Goal: Check status: Check status

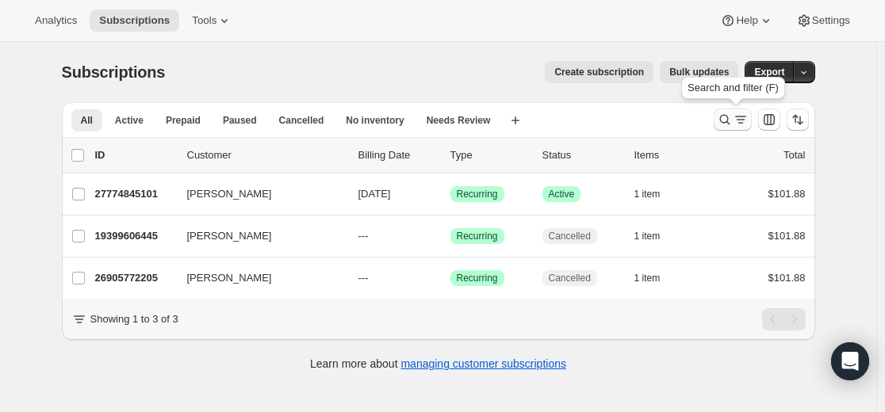
click at [732, 119] on icon "Search and filter results" at bounding box center [725, 120] width 16 height 16
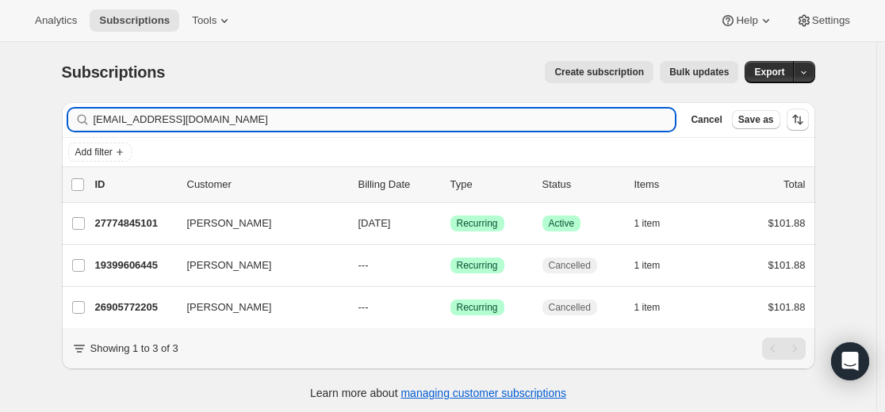
click at [521, 112] on input "[EMAIL_ADDRESS][DOMAIN_NAME]" at bounding box center [385, 120] width 582 height 22
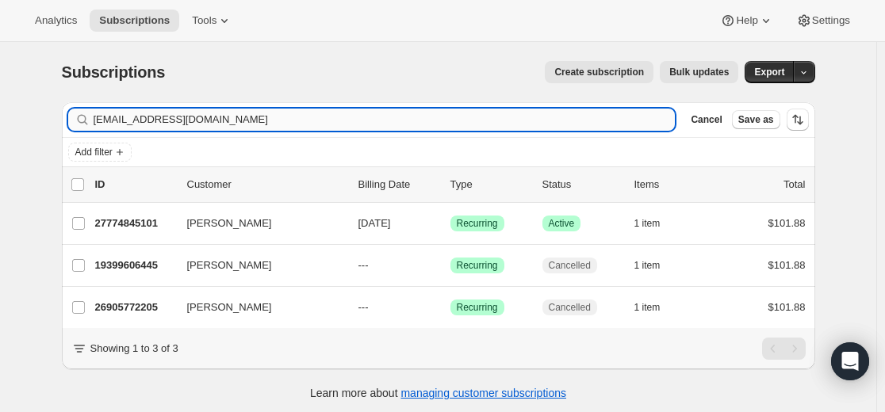
click at [521, 112] on input "[EMAIL_ADDRESS][DOMAIN_NAME]" at bounding box center [385, 120] width 582 height 22
type input "[PERSON_NAME]"
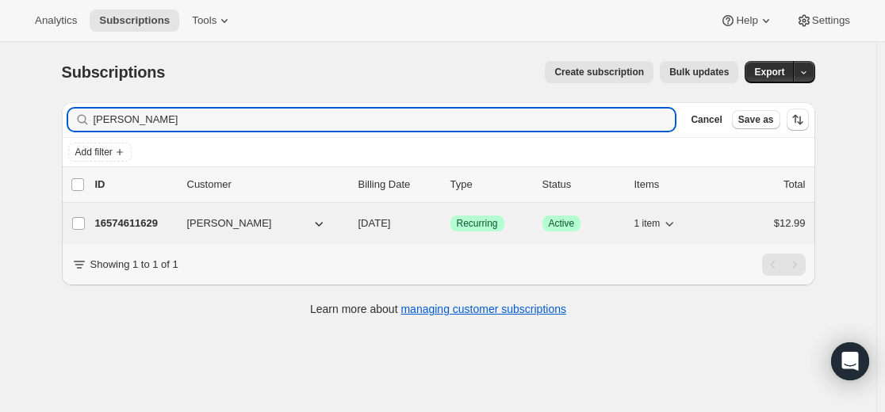
click at [144, 224] on p "16574611629" at bounding box center [134, 224] width 79 height 16
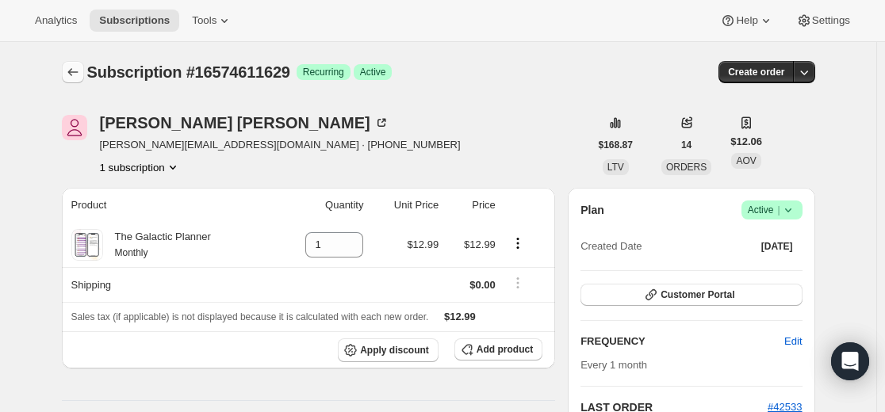
click at [84, 76] on button "Subscriptions" at bounding box center [73, 72] width 22 height 22
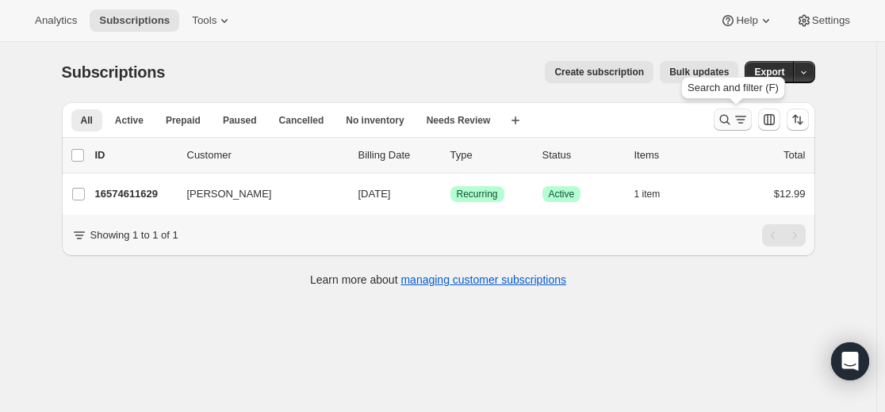
click at [731, 123] on icon "Search and filter results" at bounding box center [725, 120] width 16 height 16
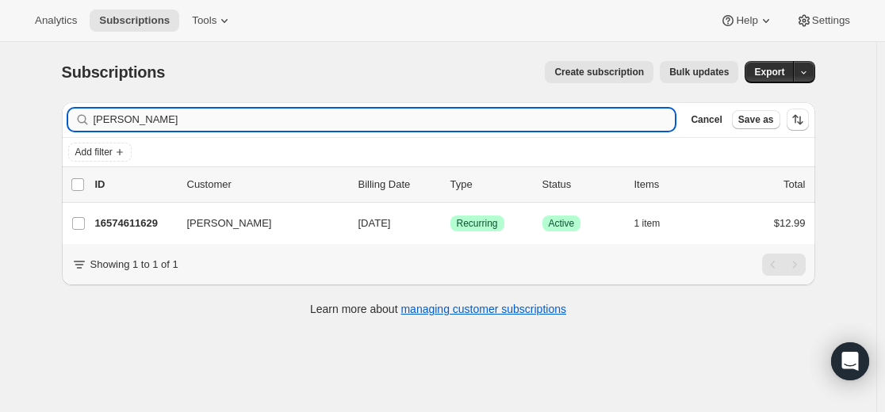
click at [577, 117] on input "[PERSON_NAME]" at bounding box center [385, 120] width 582 height 22
click at [576, 117] on input "[PERSON_NAME]" at bounding box center [385, 120] width 582 height 22
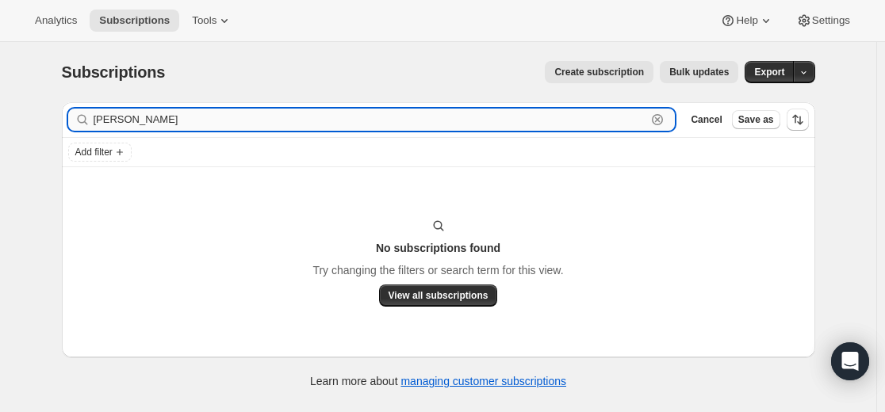
click at [359, 116] on input "[PERSON_NAME]" at bounding box center [371, 120] width 554 height 22
click at [360, 116] on input "[PERSON_NAME]" at bounding box center [371, 120] width 554 height 22
paste input "[PERSON_NAME][EMAIL_ADDRESS][DOMAIN_NAME]"
type input "[PERSON_NAME][EMAIL_ADDRESS][DOMAIN_NAME]"
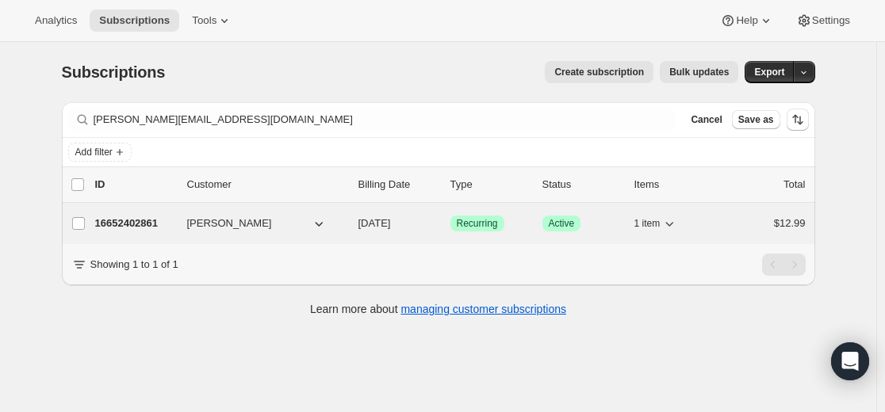
click at [120, 224] on p "16652402861" at bounding box center [134, 224] width 79 height 16
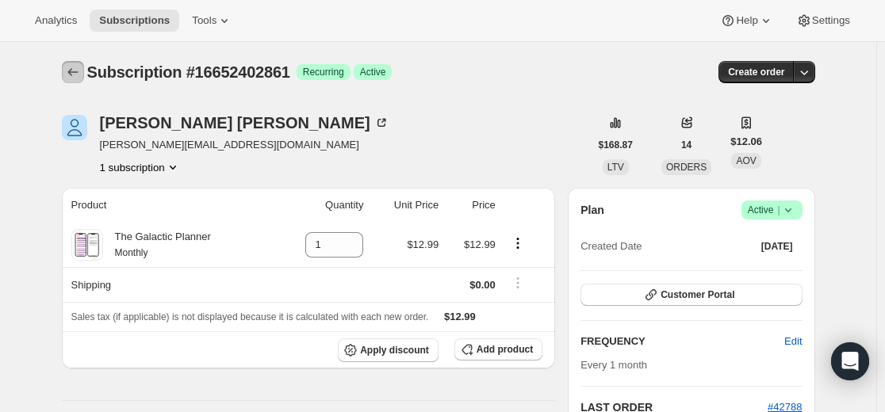
click at [80, 79] on icon "Subscriptions" at bounding box center [73, 72] width 16 height 16
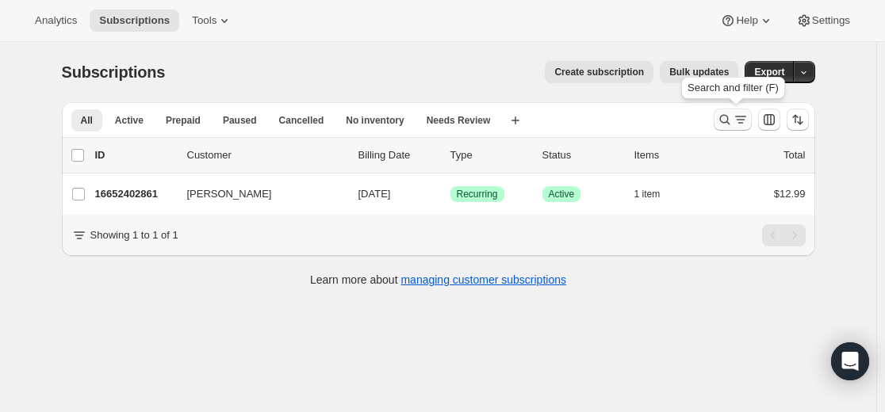
click at [732, 123] on icon "Search and filter results" at bounding box center [725, 120] width 16 height 16
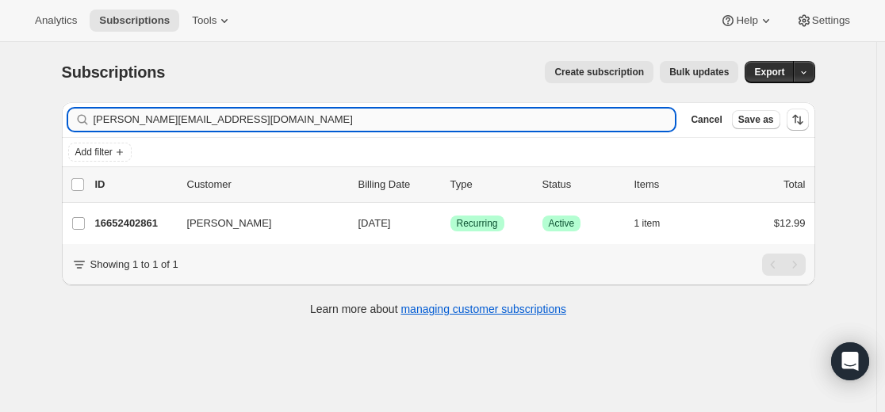
click at [519, 117] on input "[PERSON_NAME][EMAIL_ADDRESS][DOMAIN_NAME]" at bounding box center [385, 120] width 582 height 22
type input "[PERSON_NAME]"
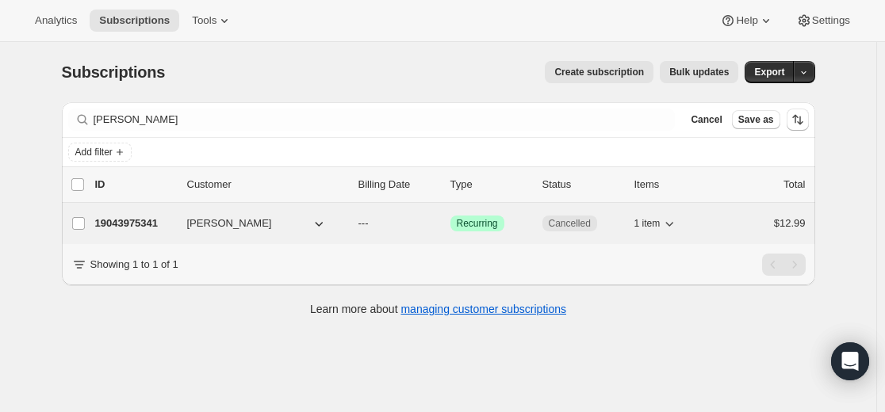
click at [157, 225] on p "19043975341" at bounding box center [134, 224] width 79 height 16
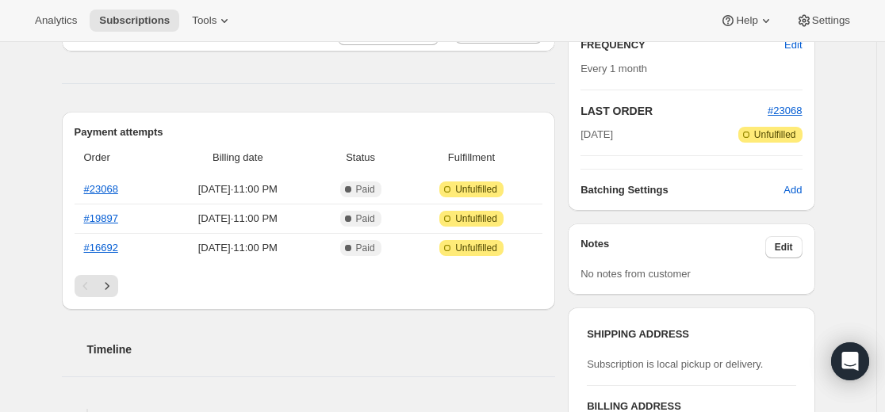
scroll to position [79, 0]
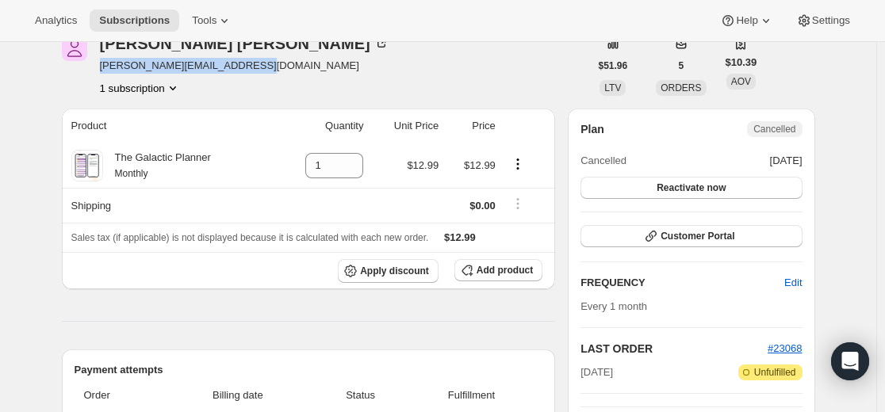
drag, startPoint x: 263, startPoint y: 66, endPoint x: 99, endPoint y: 68, distance: 164.2
click at [99, 68] on div "Pierce Renbarger [EMAIL_ADDRESS][DOMAIN_NAME] 1 subscription" at bounding box center [326, 66] width 528 height 60
copy span "[PERSON_NAME][EMAIL_ADDRESS][DOMAIN_NAME]"
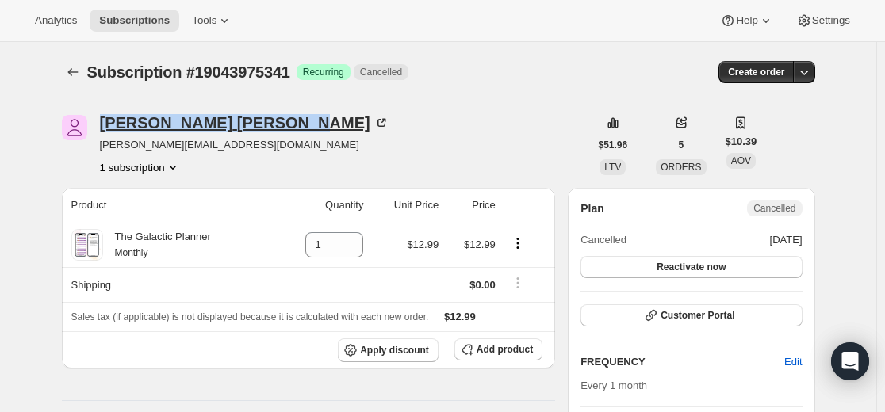
drag, startPoint x: 102, startPoint y: 105, endPoint x: 237, endPoint y: 116, distance: 135.3
copy div "[PERSON_NAME]"
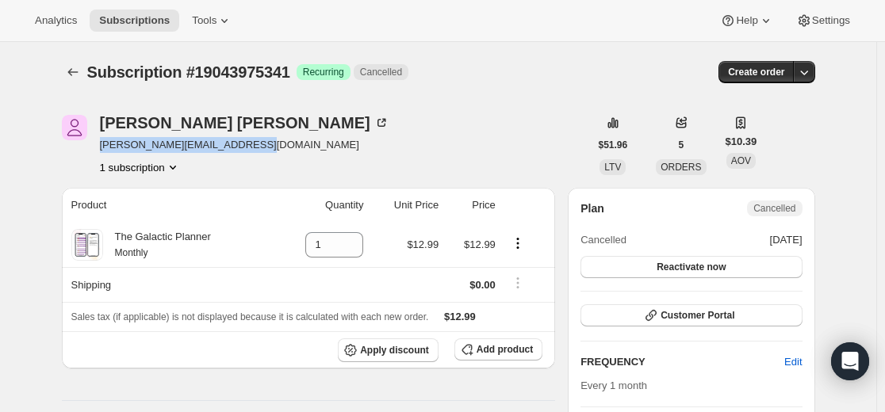
drag, startPoint x: 274, startPoint y: 144, endPoint x: 102, endPoint y: 151, distance: 172.3
click at [102, 151] on div "Pierce Renbarger [EMAIL_ADDRESS][DOMAIN_NAME] 1 subscription" at bounding box center [326, 145] width 528 height 60
copy span "[PERSON_NAME][EMAIL_ADDRESS][DOMAIN_NAME]"
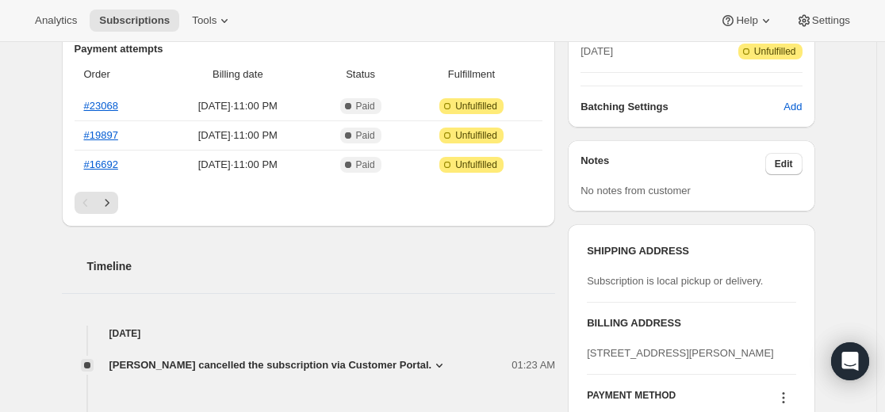
scroll to position [397, 0]
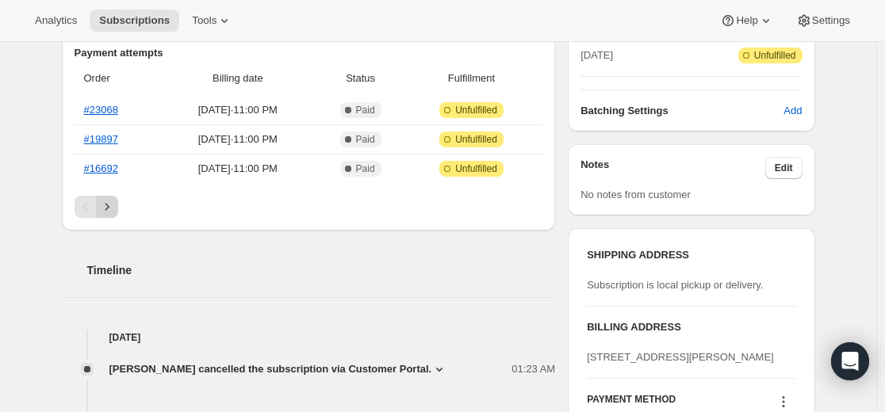
click at [115, 206] on icon "Next" at bounding box center [107, 207] width 16 height 16
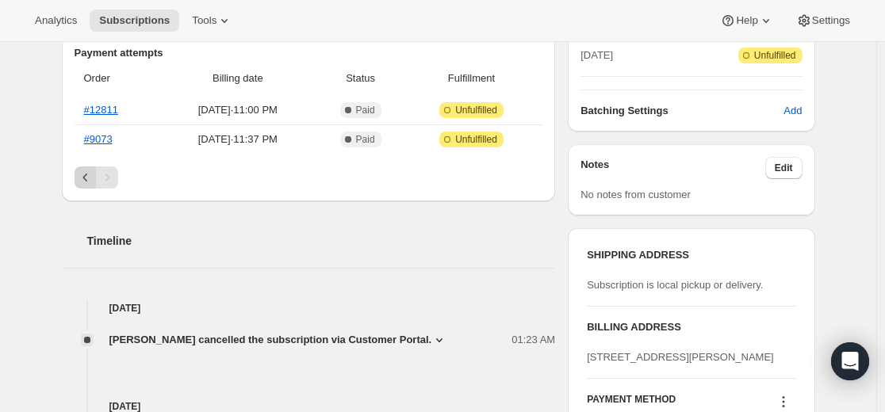
click at [89, 182] on icon "Previous" at bounding box center [86, 178] width 16 height 16
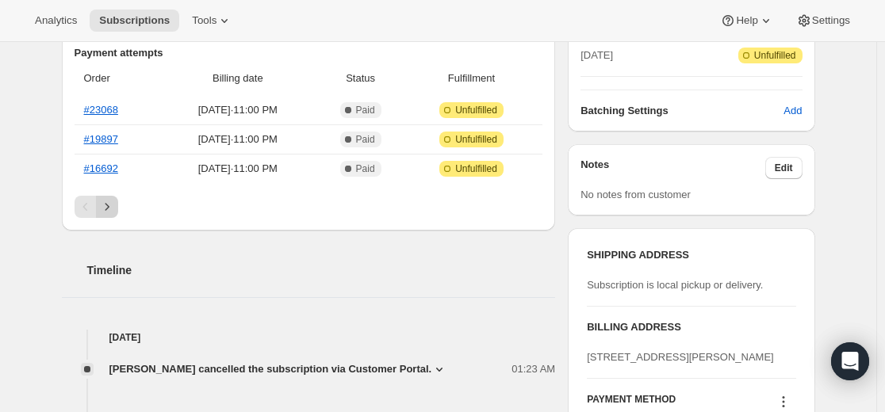
click at [107, 212] on icon "Next" at bounding box center [107, 207] width 16 height 16
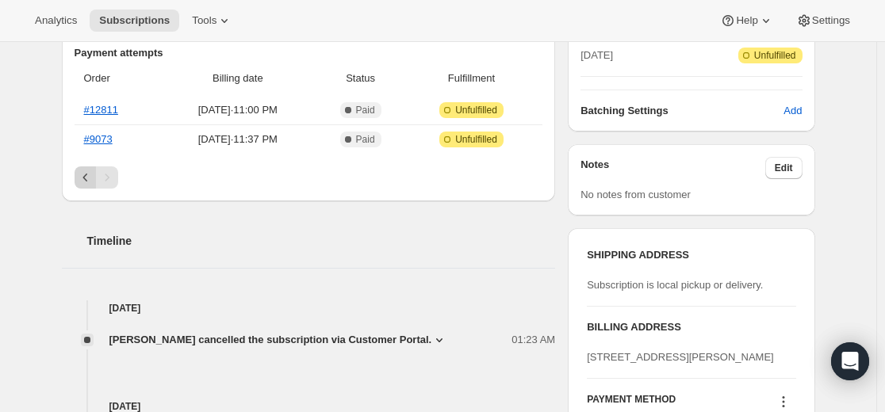
click at [90, 177] on icon "Previous" at bounding box center [86, 178] width 16 height 16
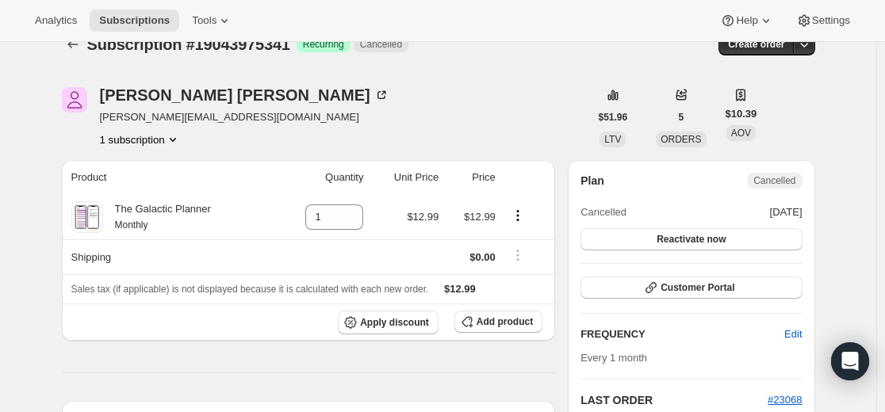
scroll to position [0, 0]
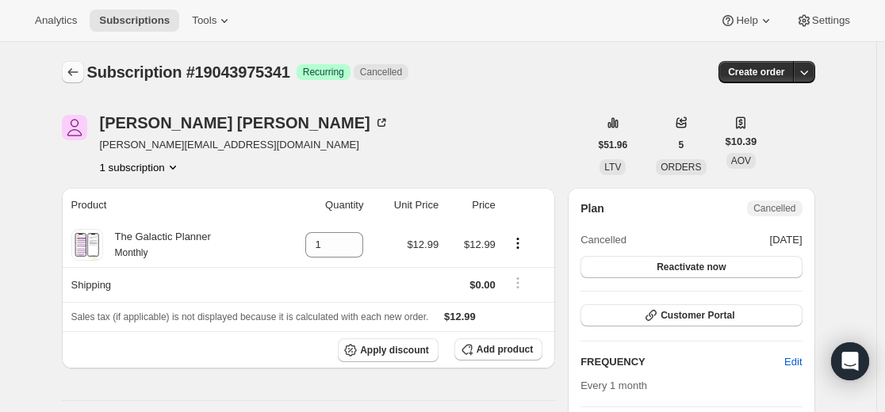
click at [72, 73] on icon "Subscriptions" at bounding box center [72, 72] width 10 height 8
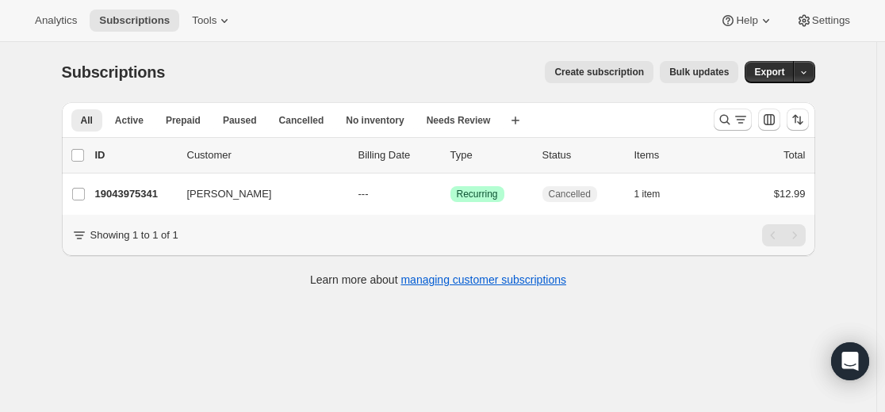
click at [232, 345] on div "Subscriptions. This page is ready Subscriptions Create subscription Bulk update…" at bounding box center [438, 248] width 877 height 412
click at [725, 122] on icon "Search and filter results" at bounding box center [724, 120] width 10 height 10
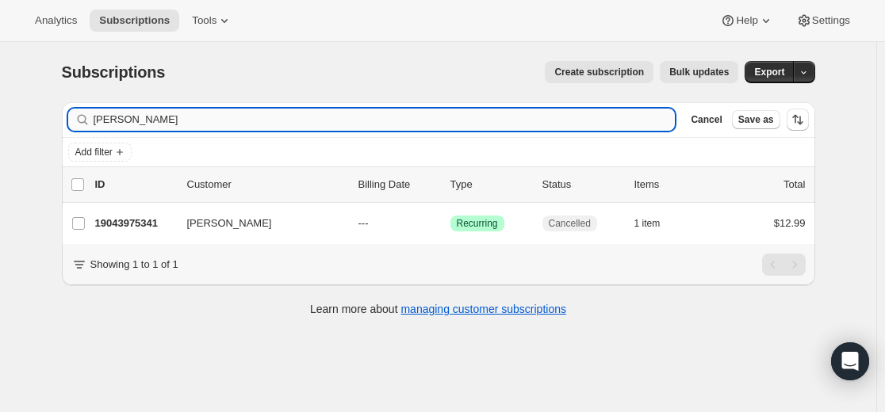
click at [531, 111] on input "[PERSON_NAME]" at bounding box center [385, 120] width 582 height 22
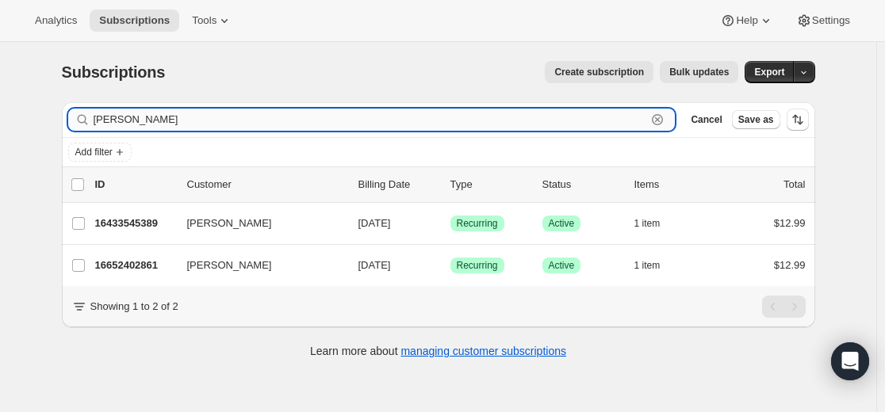
click at [272, 124] on input "[PERSON_NAME]" at bounding box center [371, 120] width 554 height 22
click at [279, 122] on input "[PERSON_NAME]" at bounding box center [371, 120] width 554 height 22
paste input "[PERSON_NAME],"
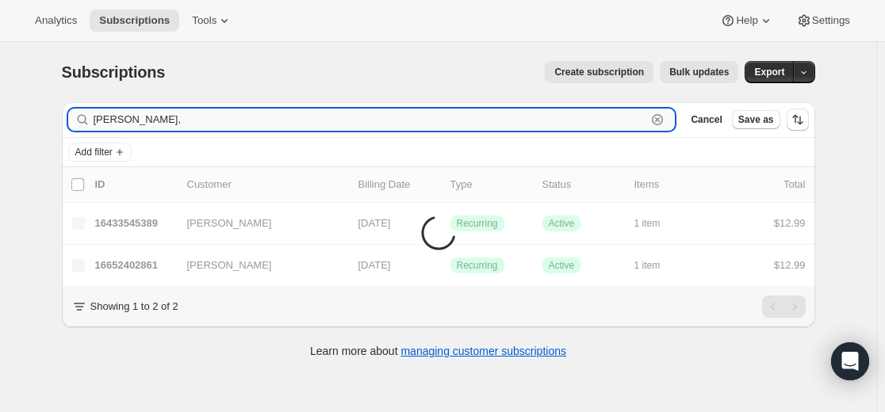
click at [279, 122] on input "[PERSON_NAME]," at bounding box center [371, 120] width 554 height 22
paste input "text"
type input "[PERSON_NAME]"
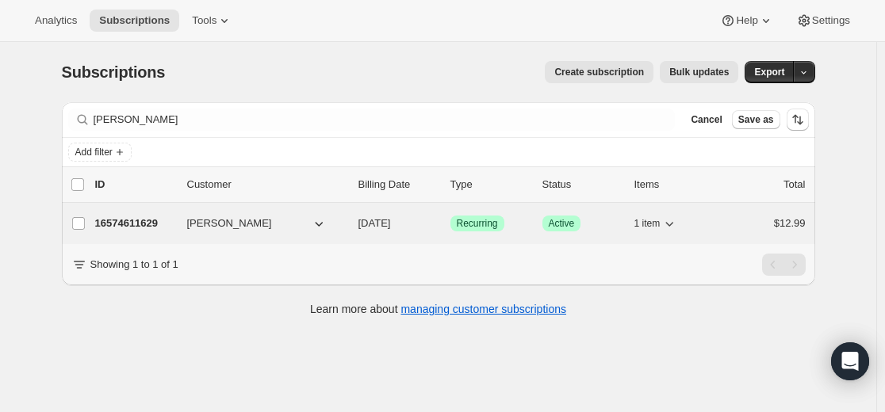
click at [146, 224] on p "16574611629" at bounding box center [134, 224] width 79 height 16
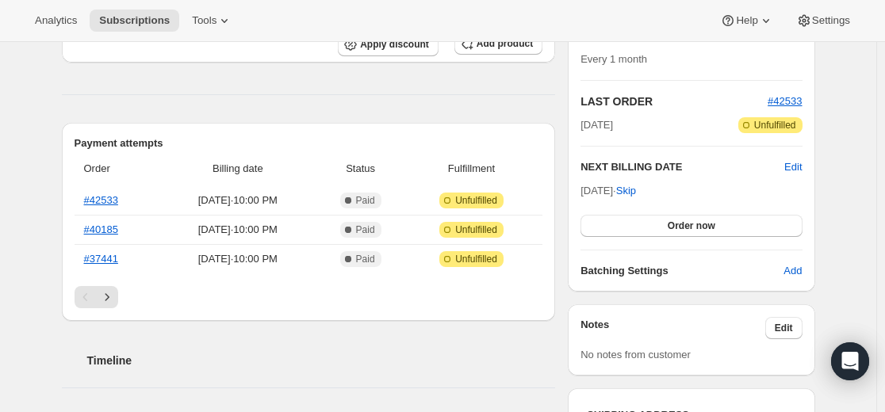
scroll to position [317, 0]
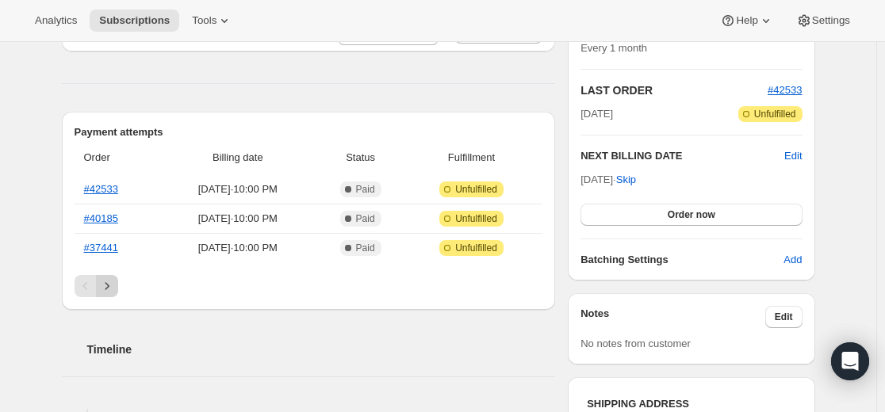
click at [113, 284] on icon "Next" at bounding box center [107, 286] width 16 height 16
click at [97, 289] on button "Previous" at bounding box center [86, 286] width 22 height 22
click at [113, 288] on icon "Next" at bounding box center [107, 286] width 16 height 16
click at [115, 288] on icon "Next" at bounding box center [107, 286] width 16 height 16
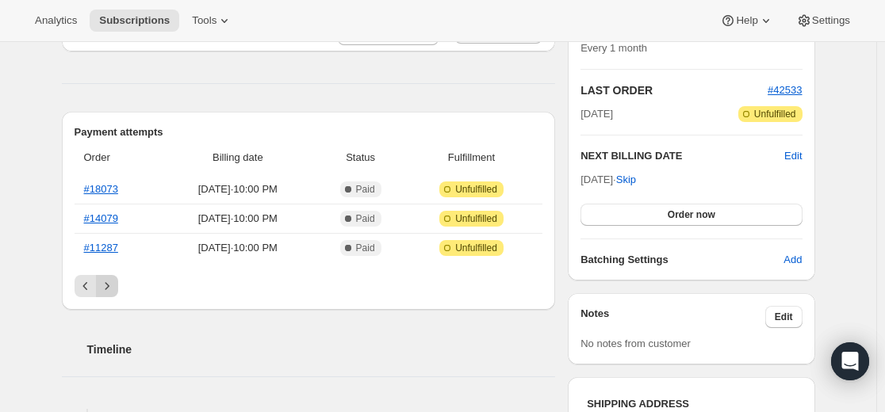
click at [115, 288] on icon "Next" at bounding box center [107, 286] width 16 height 16
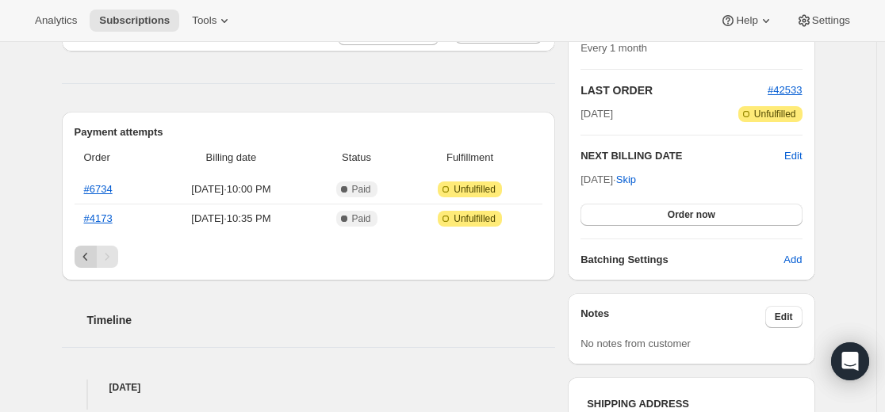
click at [87, 259] on icon "Previous" at bounding box center [84, 257] width 5 height 8
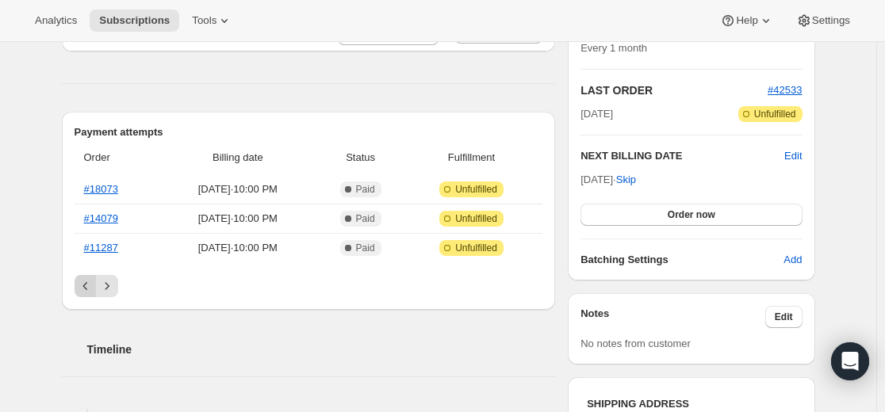
click at [89, 288] on icon "Previous" at bounding box center [86, 286] width 16 height 16
click at [85, 286] on icon "Previous" at bounding box center [86, 286] width 16 height 16
click at [88, 286] on icon "Previous" at bounding box center [86, 286] width 16 height 16
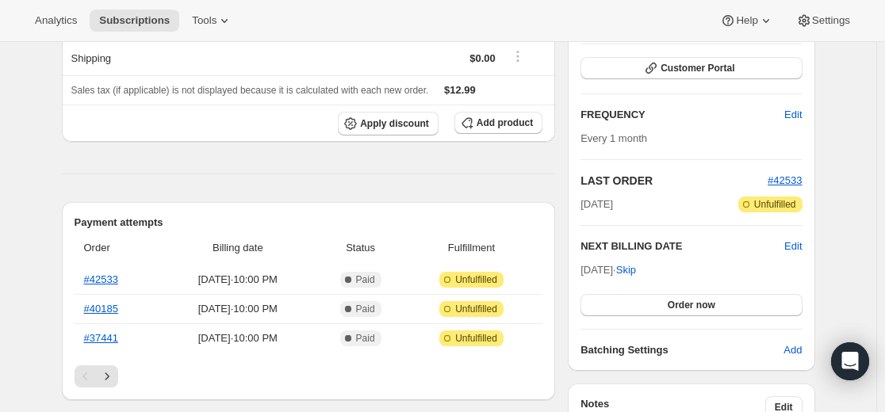
scroll to position [0, 0]
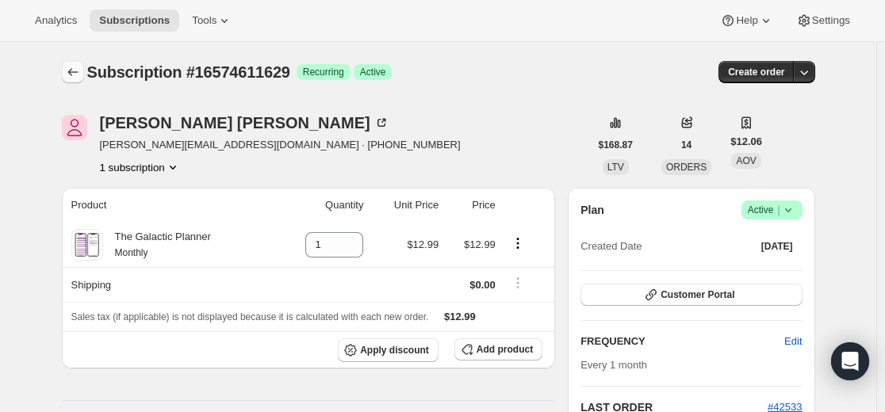
click at [84, 72] on button "Subscriptions" at bounding box center [73, 72] width 22 height 22
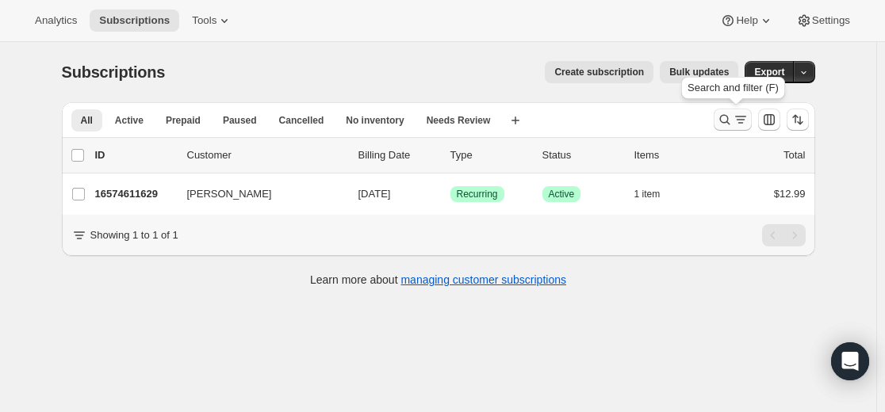
click at [737, 120] on icon "Search and filter results" at bounding box center [741, 120] width 16 height 16
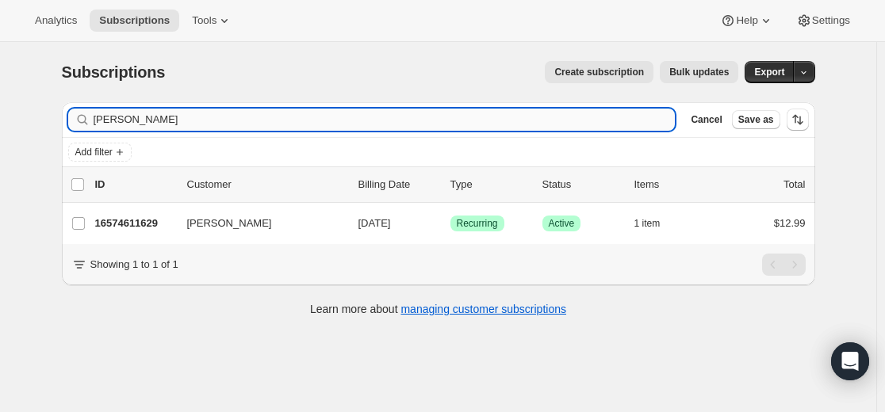
click at [535, 118] on input "[PERSON_NAME]" at bounding box center [385, 120] width 582 height 22
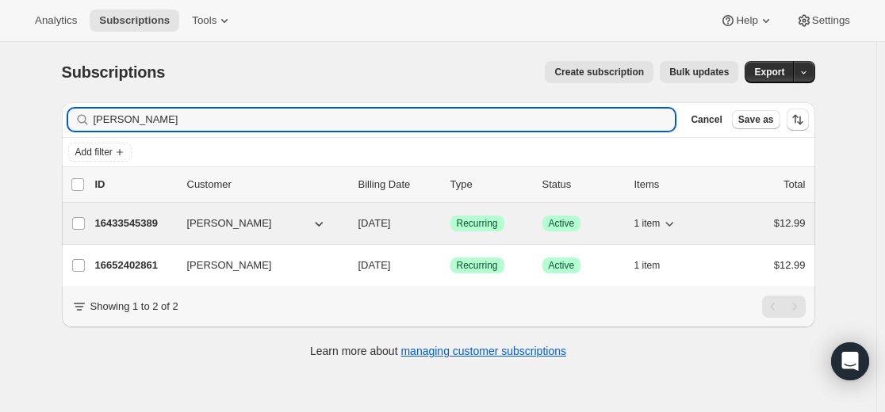
type input "[PERSON_NAME]"
click at [140, 222] on p "16433545389" at bounding box center [134, 224] width 79 height 16
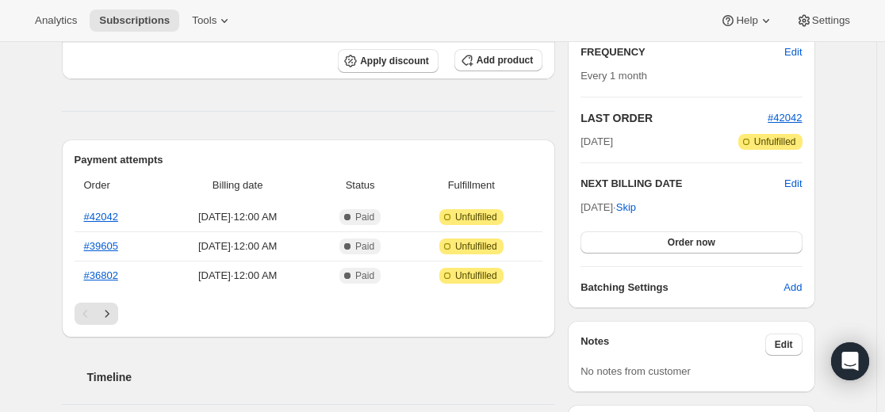
scroll to position [317, 0]
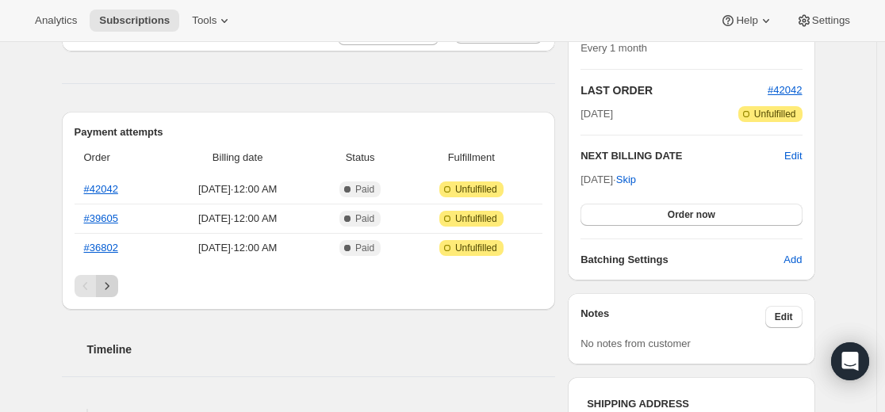
click at [115, 283] on icon "Next" at bounding box center [107, 286] width 16 height 16
click at [115, 285] on icon "Next" at bounding box center [107, 286] width 16 height 16
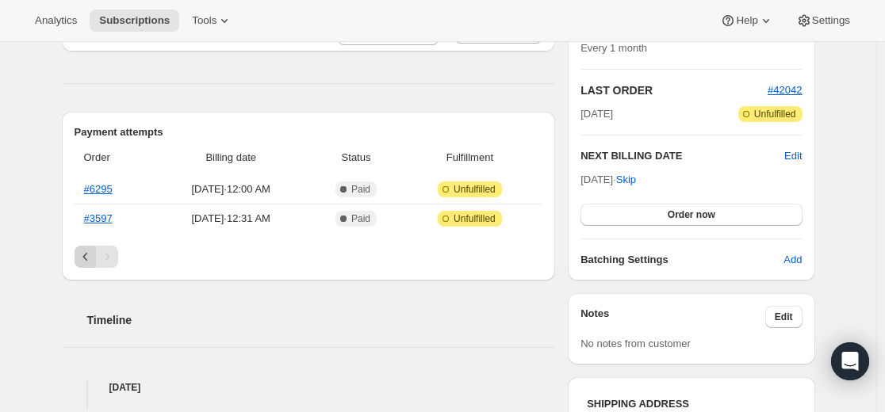
click at [85, 262] on icon "Previous" at bounding box center [86, 257] width 16 height 16
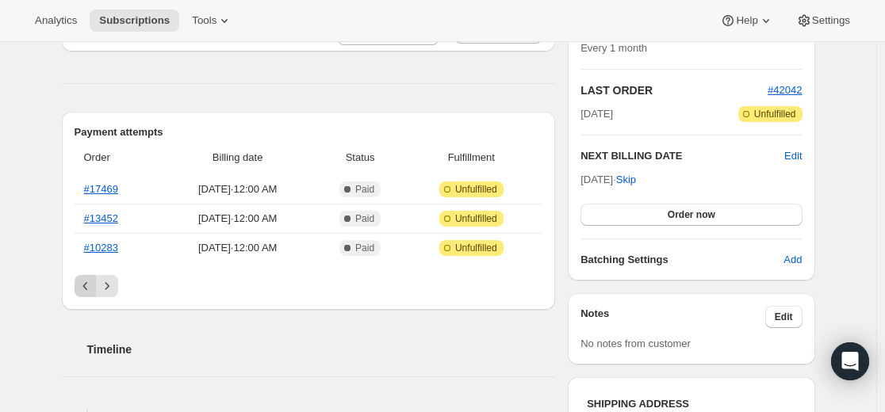
click at [86, 288] on icon "Previous" at bounding box center [86, 286] width 16 height 16
click at [90, 290] on icon "Previous" at bounding box center [86, 286] width 16 height 16
click at [81, 286] on icon "Previous" at bounding box center [86, 286] width 16 height 16
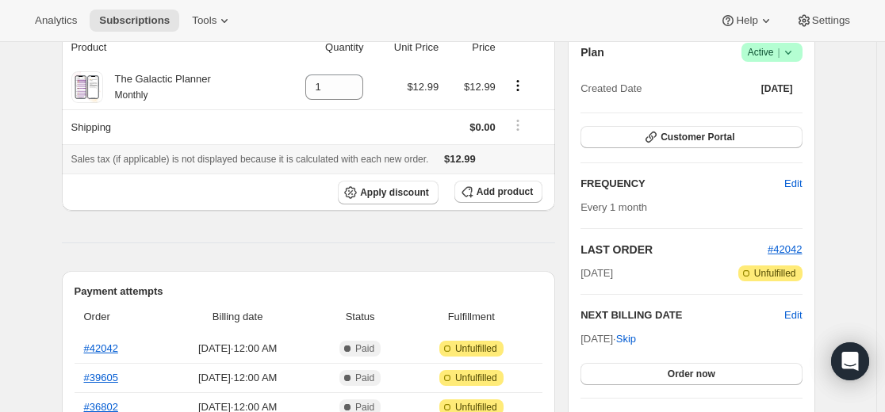
scroll to position [0, 0]
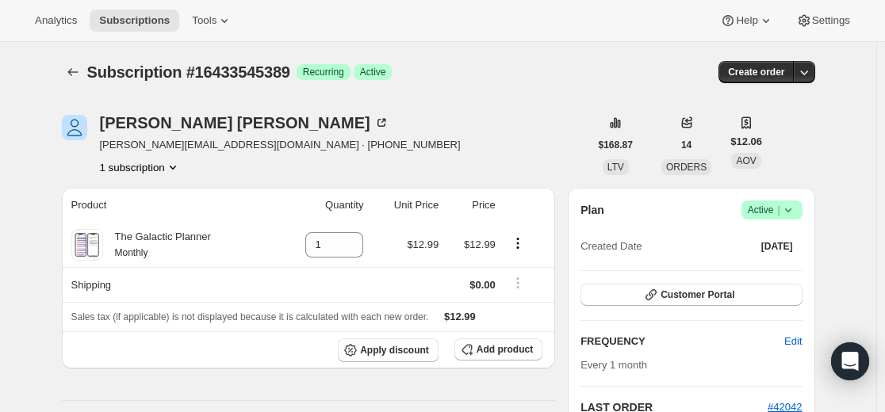
click at [174, 165] on icon "Product actions" at bounding box center [173, 167] width 16 height 16
click at [73, 74] on icon "Subscriptions" at bounding box center [72, 72] width 10 height 8
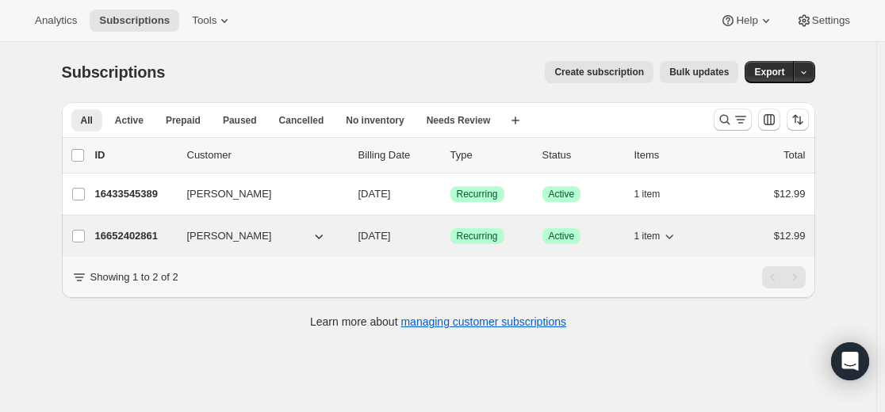
click at [140, 235] on p "16652402861" at bounding box center [134, 236] width 79 height 16
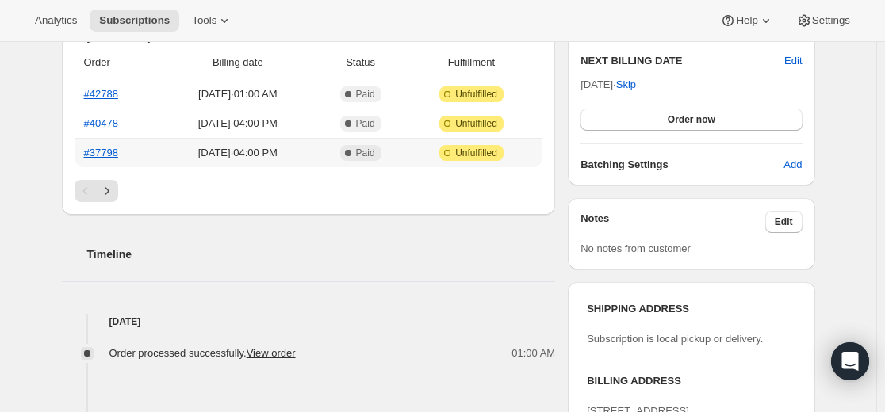
scroll to position [317, 0]
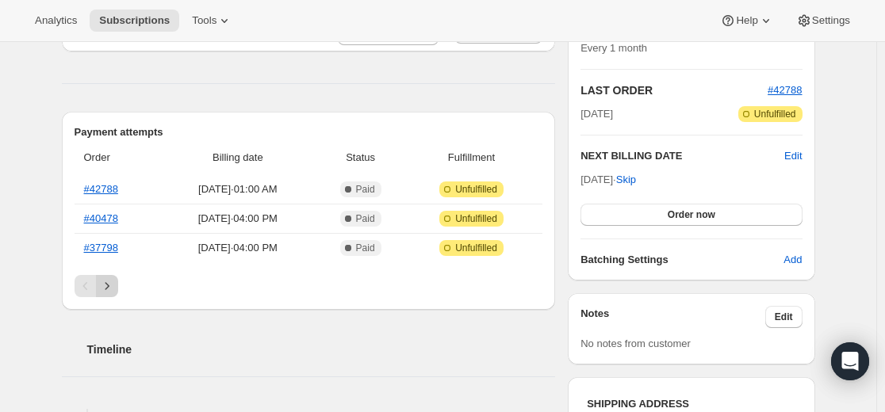
click at [115, 285] on icon "Next" at bounding box center [107, 286] width 16 height 16
click at [111, 287] on icon "Next" at bounding box center [107, 286] width 16 height 16
click at [110, 286] on icon "Next" at bounding box center [107, 286] width 16 height 16
click at [109, 293] on icon "Next" at bounding box center [107, 286] width 16 height 16
